Goal: Navigation & Orientation: Go to known website

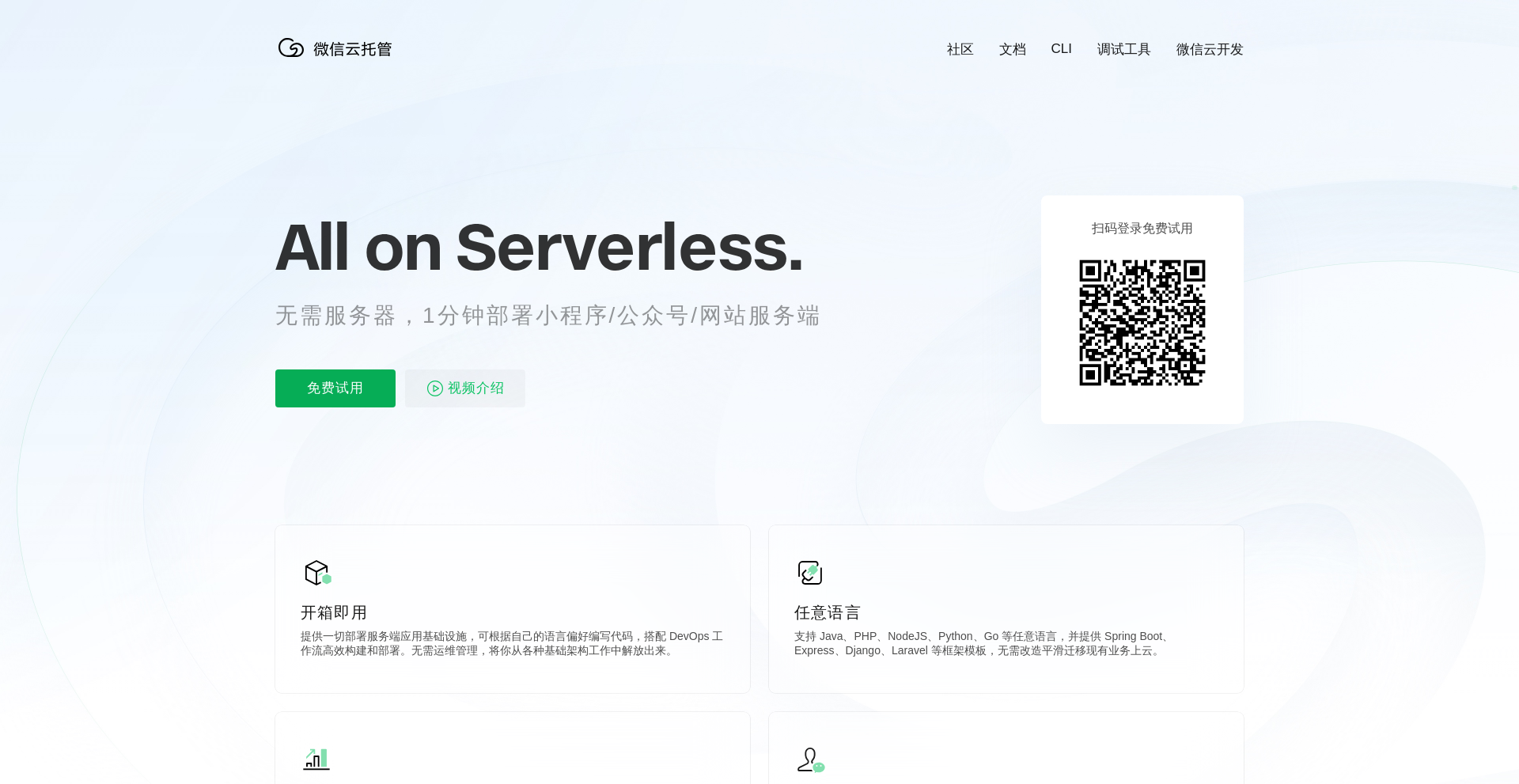
scroll to position [0, 2812]
click at [1173, 310] on img at bounding box center [1142, 322] width 144 height 144
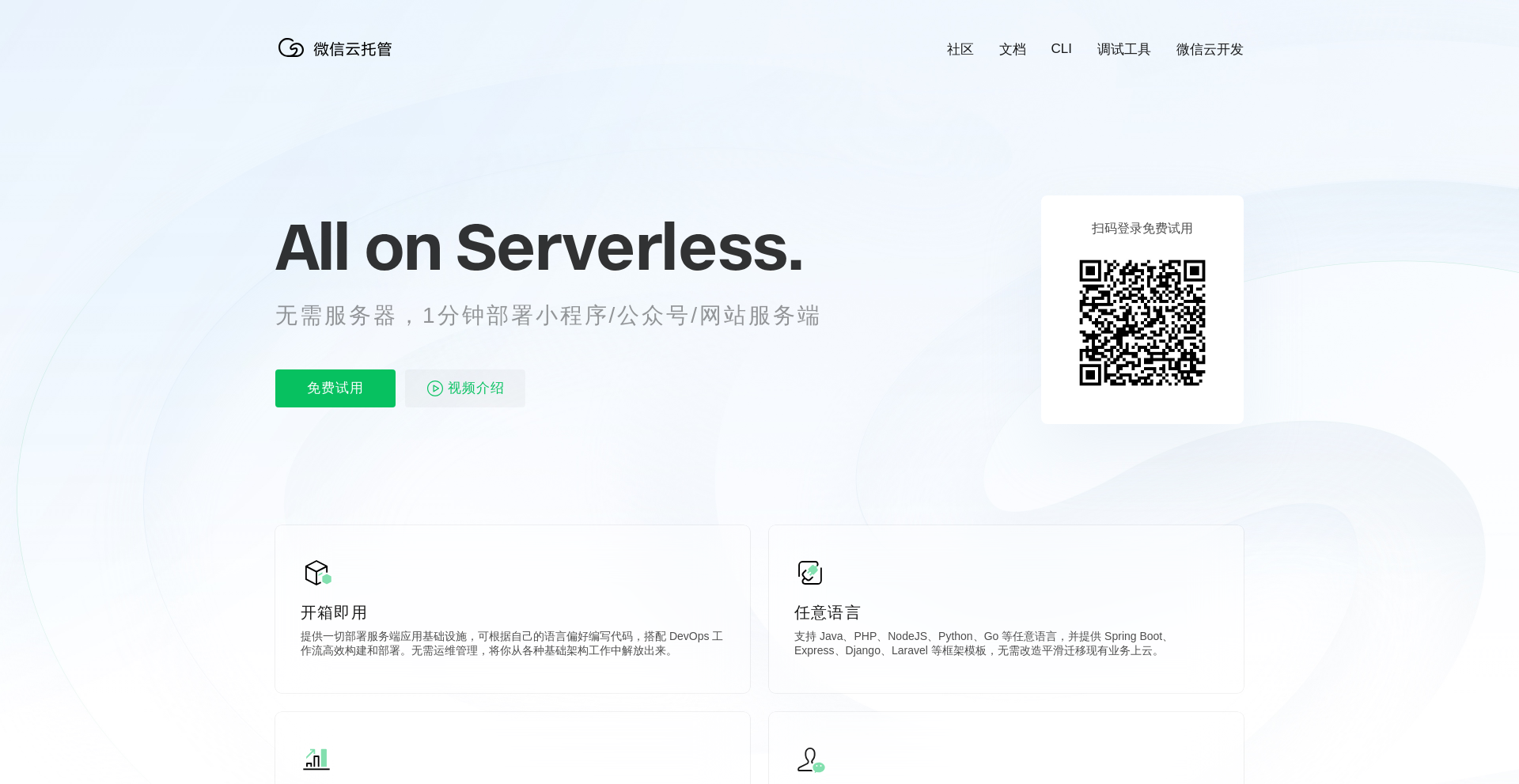
scroll to position [0, 2812]
